Goal: Task Accomplishment & Management: Manage account settings

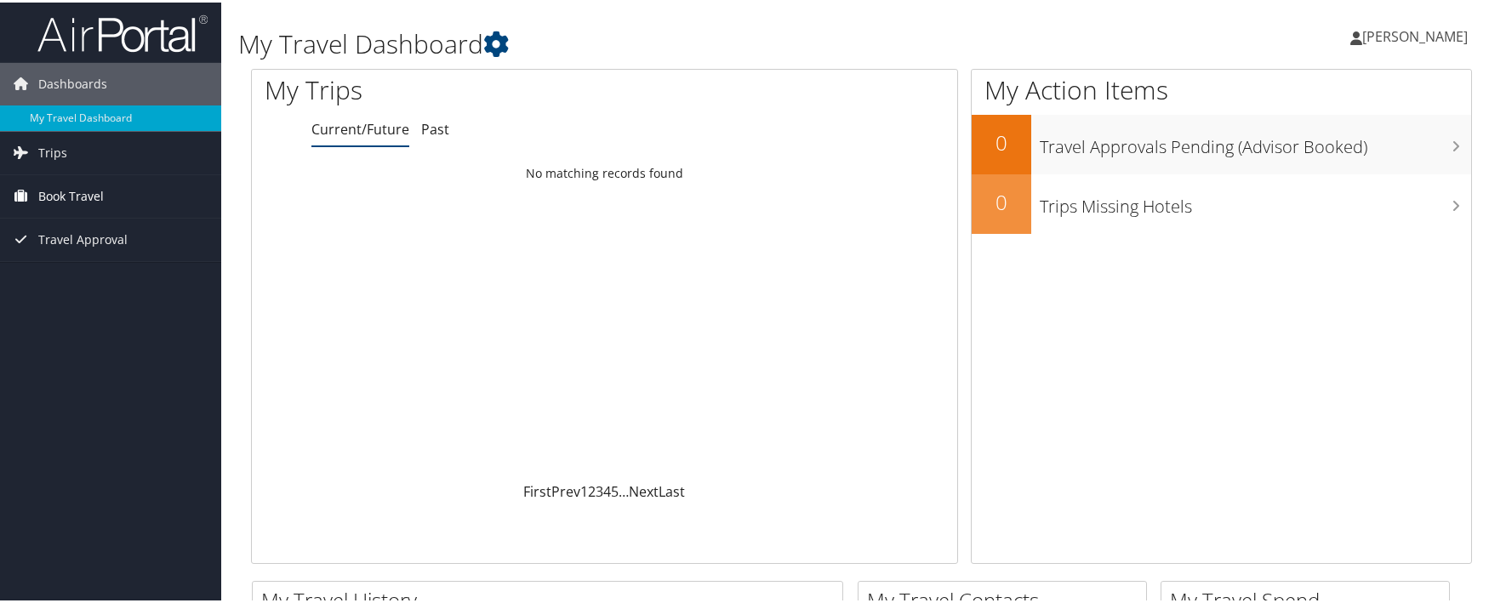
click at [131, 194] on link "Book Travel" at bounding box center [110, 194] width 221 height 43
click at [80, 197] on span "Book Travel" at bounding box center [71, 194] width 66 height 43
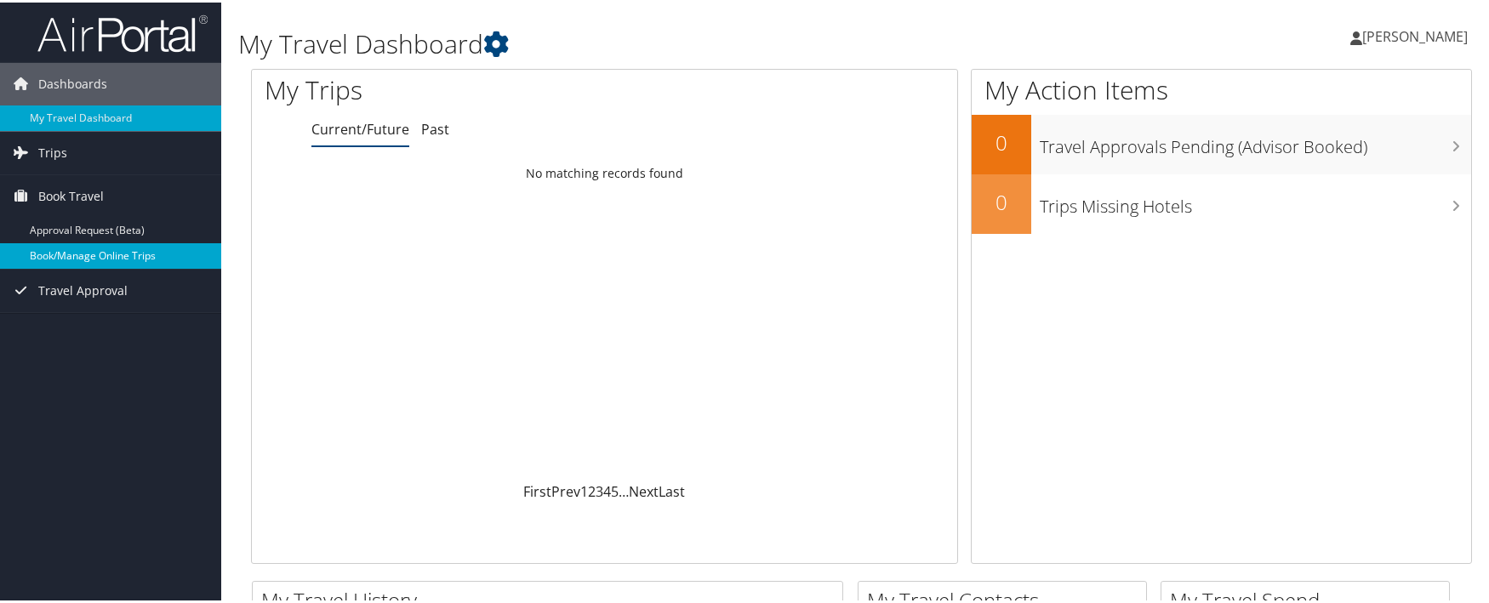
click at [85, 246] on link "Book/Manage Online Trips" at bounding box center [110, 254] width 221 height 26
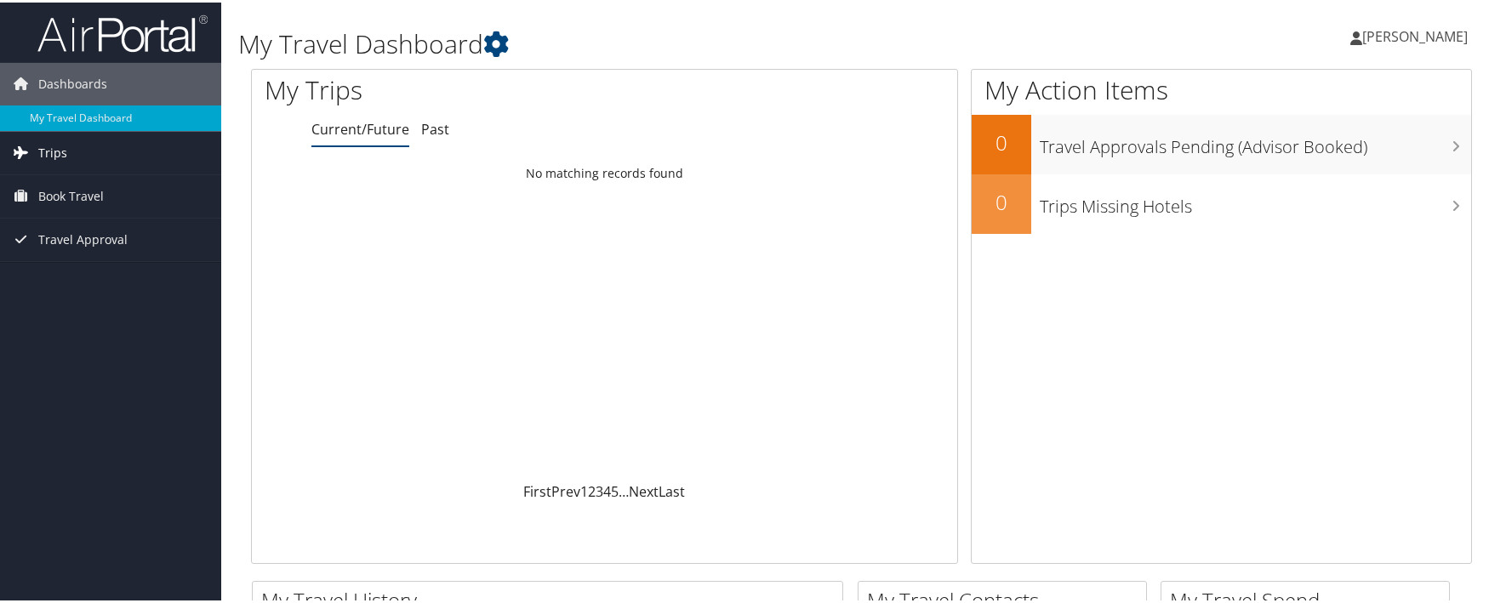
click at [102, 149] on link "Trips" at bounding box center [110, 150] width 221 height 43
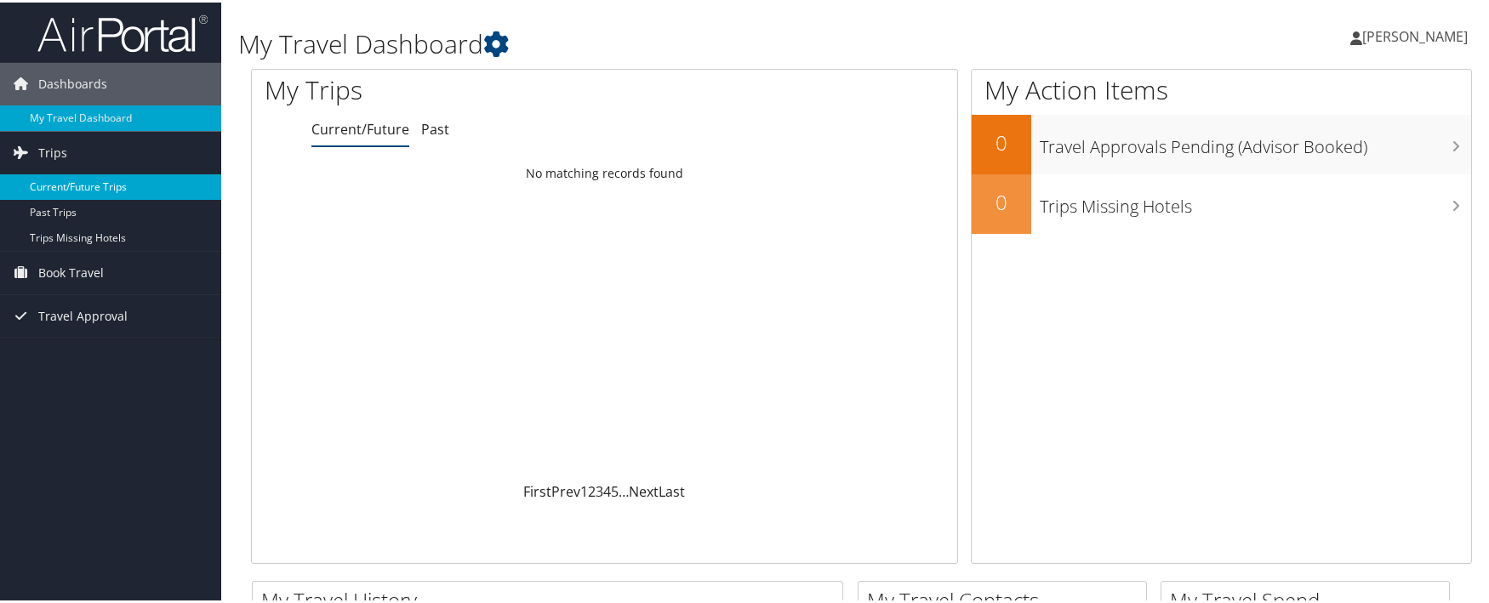
click at [103, 182] on link "Current/Future Trips" at bounding box center [110, 185] width 221 height 26
